Goal: Communication & Community: Answer question/provide support

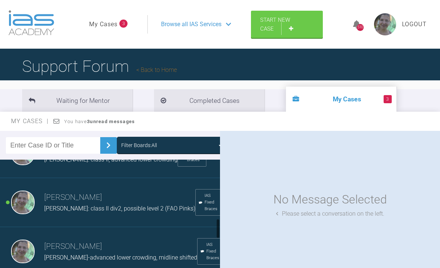
scroll to position [426, 0]
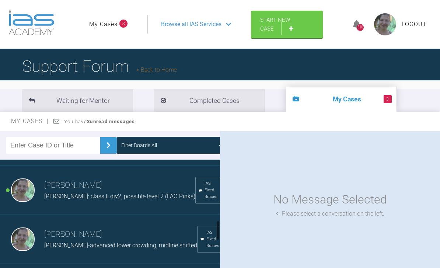
click at [99, 201] on div "[PERSON_NAME]: class II div2, possible level 2 (FAO Pinks)" at bounding box center [119, 197] width 151 height 10
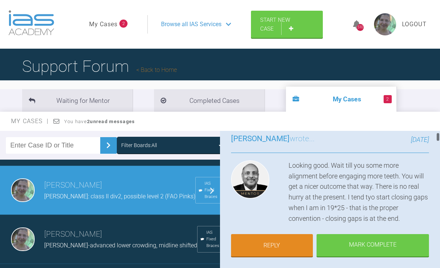
scroll to position [70, 0]
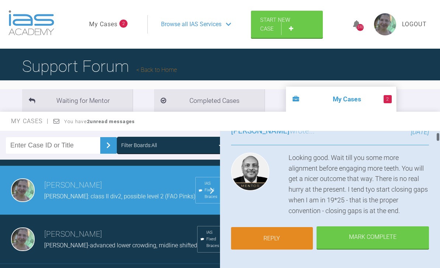
click at [284, 237] on link "Reply" at bounding box center [272, 238] width 82 height 23
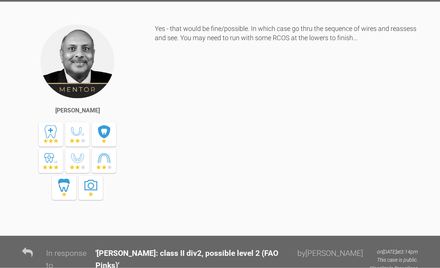
scroll to position [10397, 0]
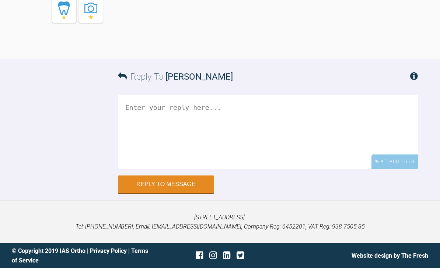
click at [190, 111] on textarea at bounding box center [268, 132] width 300 height 74
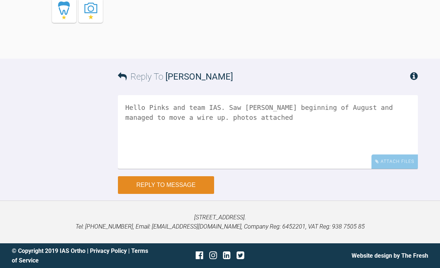
type textarea "Hello Pinks and team IAS. Saw [PERSON_NAME] beginning of August and managed to …"
click at [191, 187] on button "Reply to Message" at bounding box center [166, 185] width 96 height 18
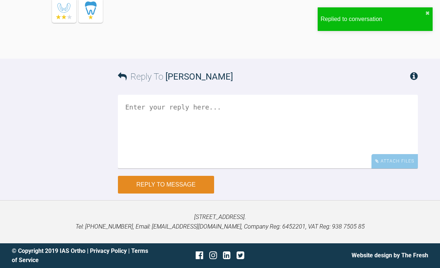
scroll to position [10571, 0]
click at [426, 13] on button "✖" at bounding box center [428, 13] width 4 height 6
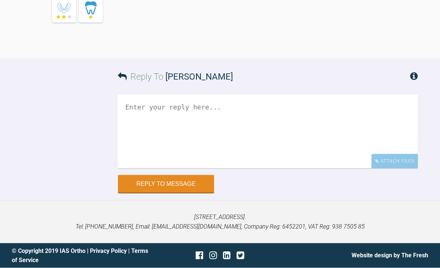
scroll to position [10586, 0]
click at [390, 169] on div "Attach Files" at bounding box center [395, 161] width 46 height 14
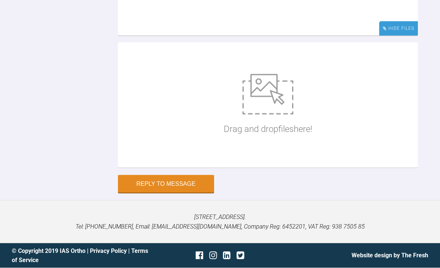
scroll to position [10761, 0]
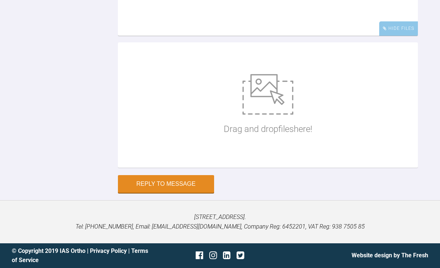
click at [261, 145] on div "Drag and drop files here!" at bounding box center [268, 105] width 89 height 111
type input "C:\fakepath\DSC_0688.jpeg"
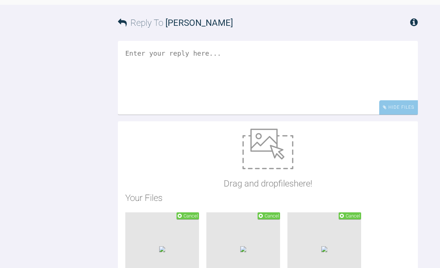
scroll to position [10398, 0]
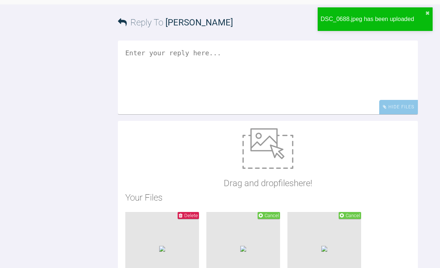
copy div "Hello Pinks and team IAS. Saw [PERSON_NAME] beginning of August and managed to …"
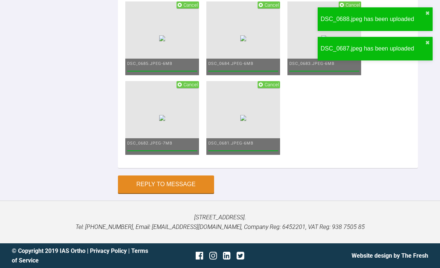
scroll to position [10686, 0]
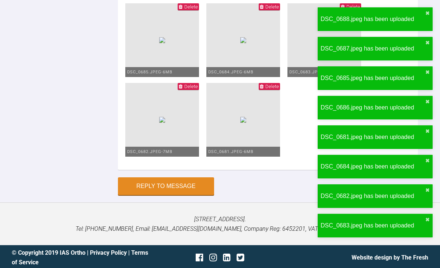
paste textarea "Hello Pinks and team IAS. Saw [PERSON_NAME] beginning of August and managed to …"
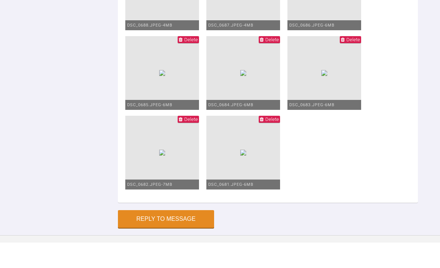
scroll to position [10629, 0]
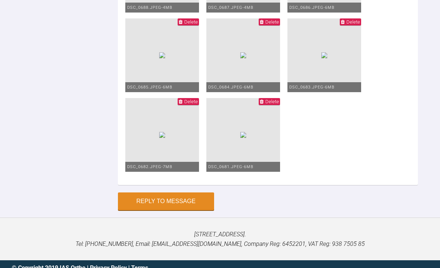
scroll to position [10661, 0]
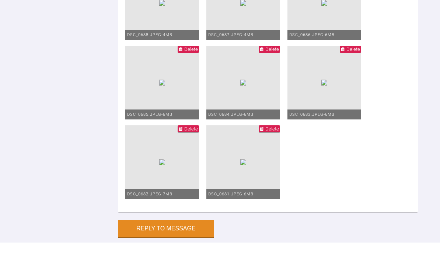
scroll to position [10621, 0]
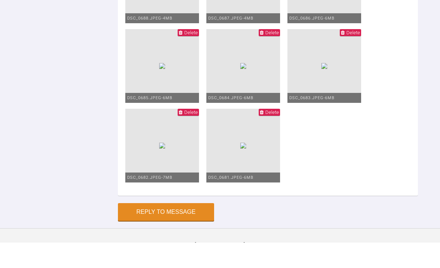
scroll to position [10636, 0]
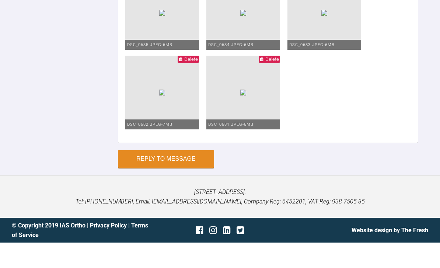
scroll to position [10996, 0]
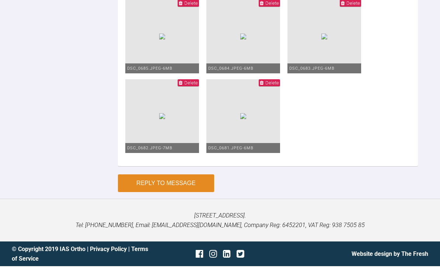
type textarea "Hello Pinks and team IAS. Saw [PERSON_NAME] beginning of August and managed to …"
click at [191, 185] on button "Reply to Message" at bounding box center [166, 185] width 96 height 18
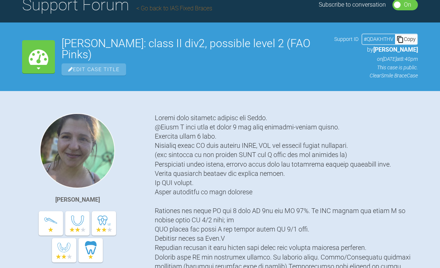
scroll to position [0, 0]
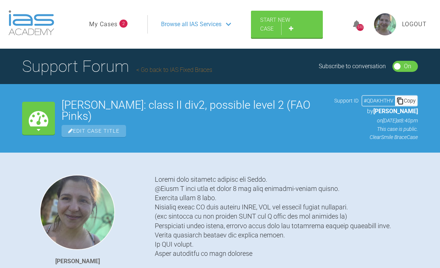
click at [114, 21] on link "My Cases" at bounding box center [103, 25] width 28 height 10
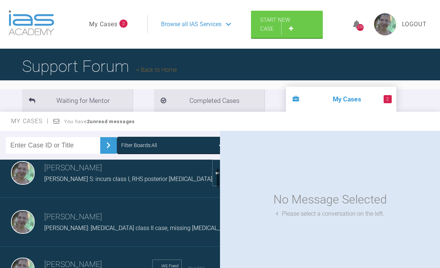
scroll to position [57, 0]
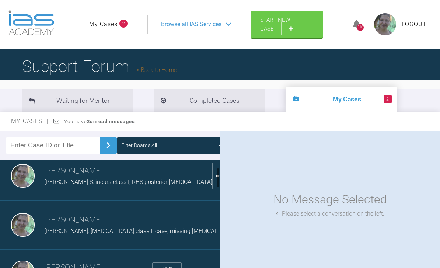
click at [84, 184] on span "[PERSON_NAME] S: incurs class I, RHS posterior [MEDICAL_DATA]" at bounding box center [128, 181] width 168 height 7
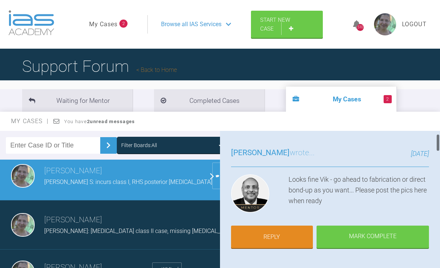
scroll to position [42, 0]
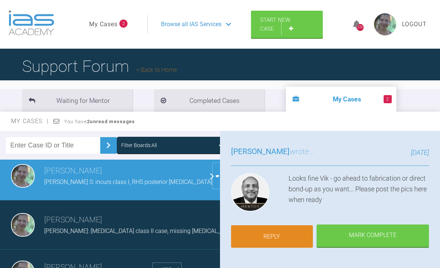
click at [288, 237] on link "Reply" at bounding box center [272, 236] width 82 height 23
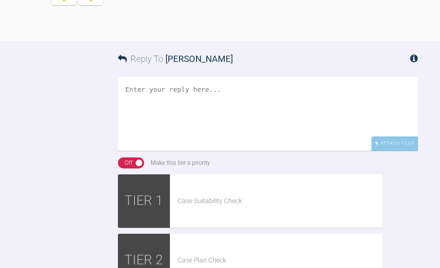
scroll to position [1838, 0]
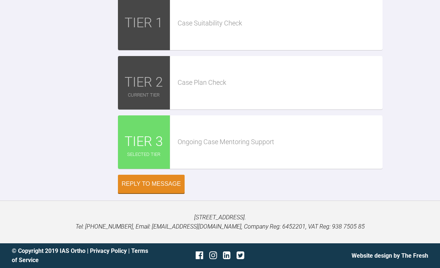
type textarea "Bond up done Pinks.. My only problem was the LR1.. lab did not have room for th…"
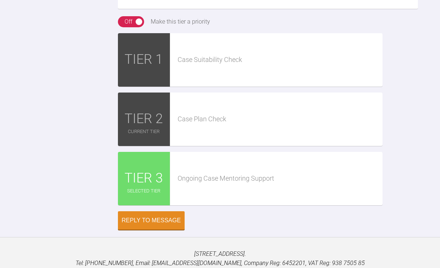
type input "C:\fakepath\DSC_0603.jpeg"
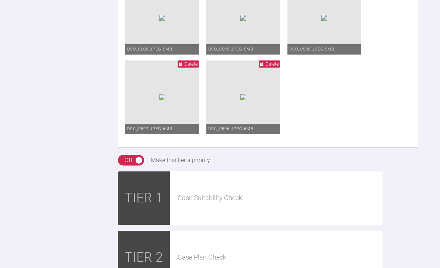
scroll to position [1810, 0]
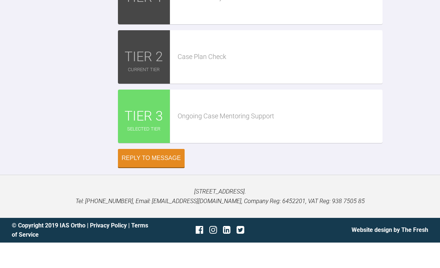
scroll to position [2319, 0]
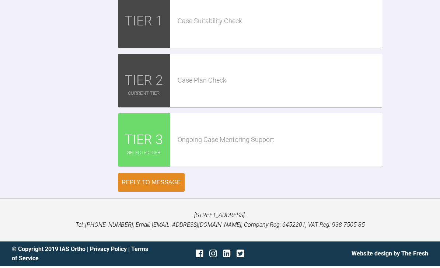
type textarea "Bond up done Pinks.. My only problem was the LR1.. lab did not have room for th…"
click at [161, 185] on div "Reply to Message" at bounding box center [151, 184] width 59 height 7
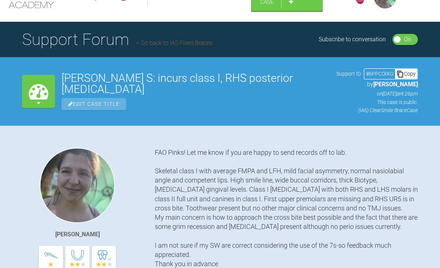
scroll to position [0, 0]
